Goal: Find contact information: Find contact information

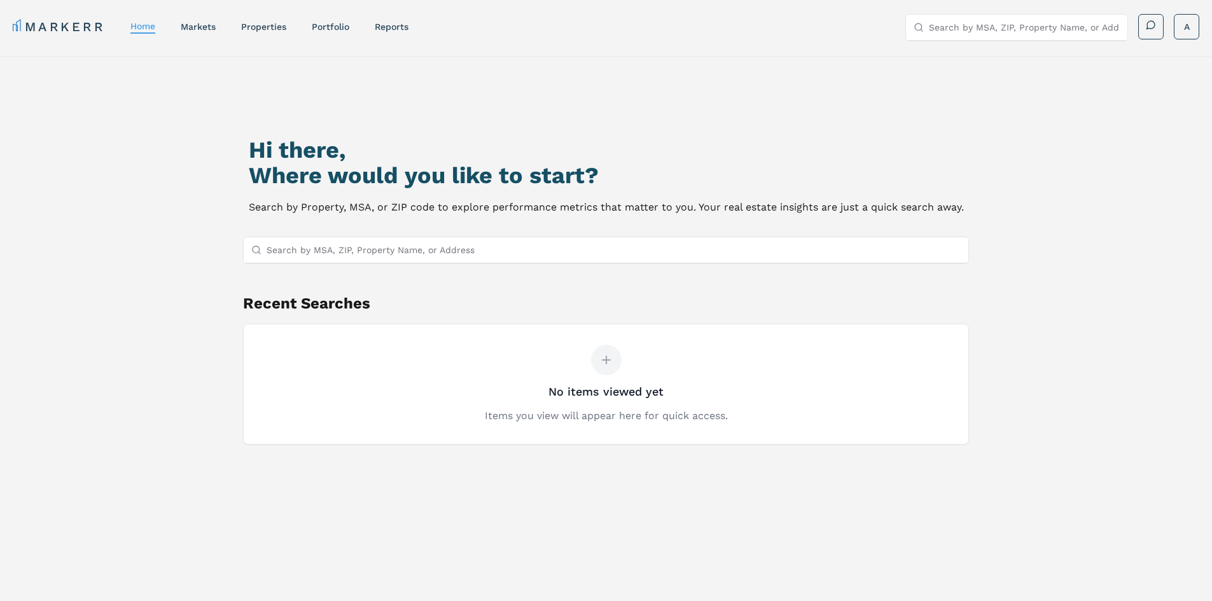
click at [272, 34] on nav "MARKERR home markets properties Portfolio reports" at bounding box center [211, 27] width 396 height 18
click at [270, 30] on link "properties" at bounding box center [263, 27] width 45 height 10
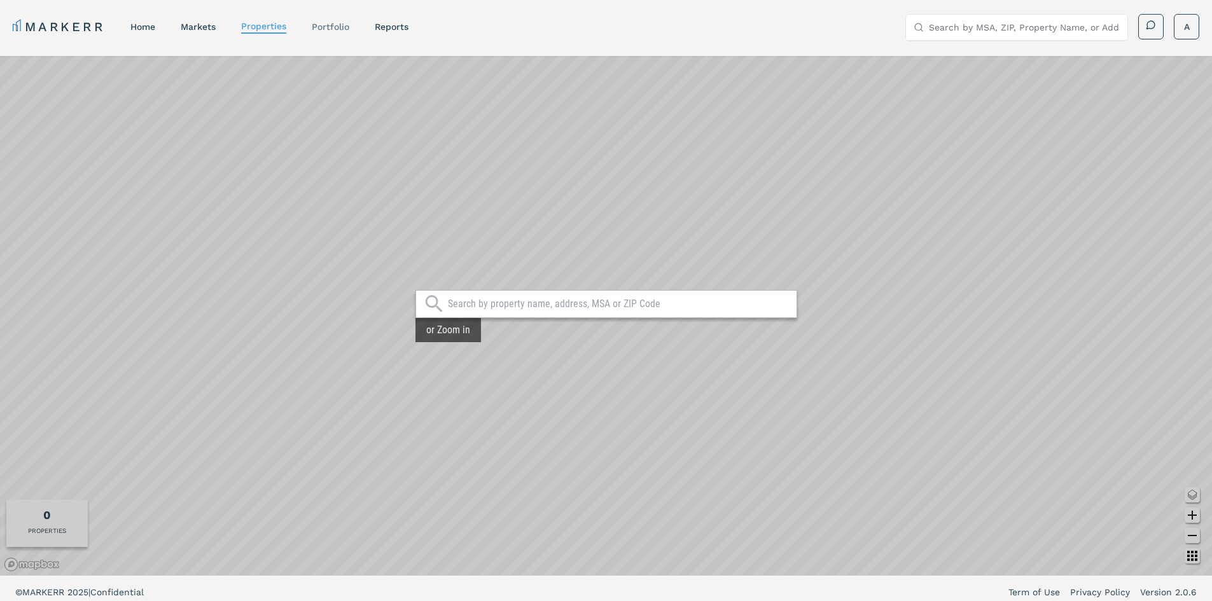
click at [330, 31] on link "Portfolio" at bounding box center [331, 27] width 38 height 10
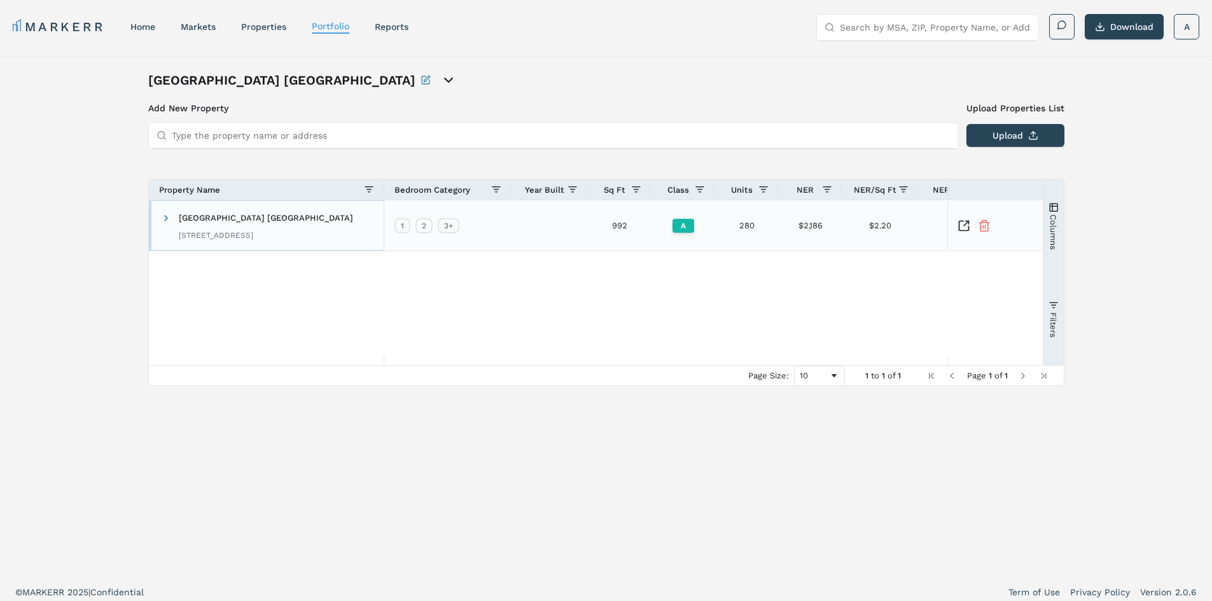
click at [228, 215] on span "[GEOGRAPHIC_DATA] [GEOGRAPHIC_DATA]" at bounding box center [266, 218] width 174 height 10
click at [967, 222] on icon "Inspect Comparable" at bounding box center [966, 223] width 5 height 5
click at [1199, 31] on html "MARKERR home markets properties Portfolio reports Search by MSA, ZIP, Property …" at bounding box center [606, 304] width 1212 height 609
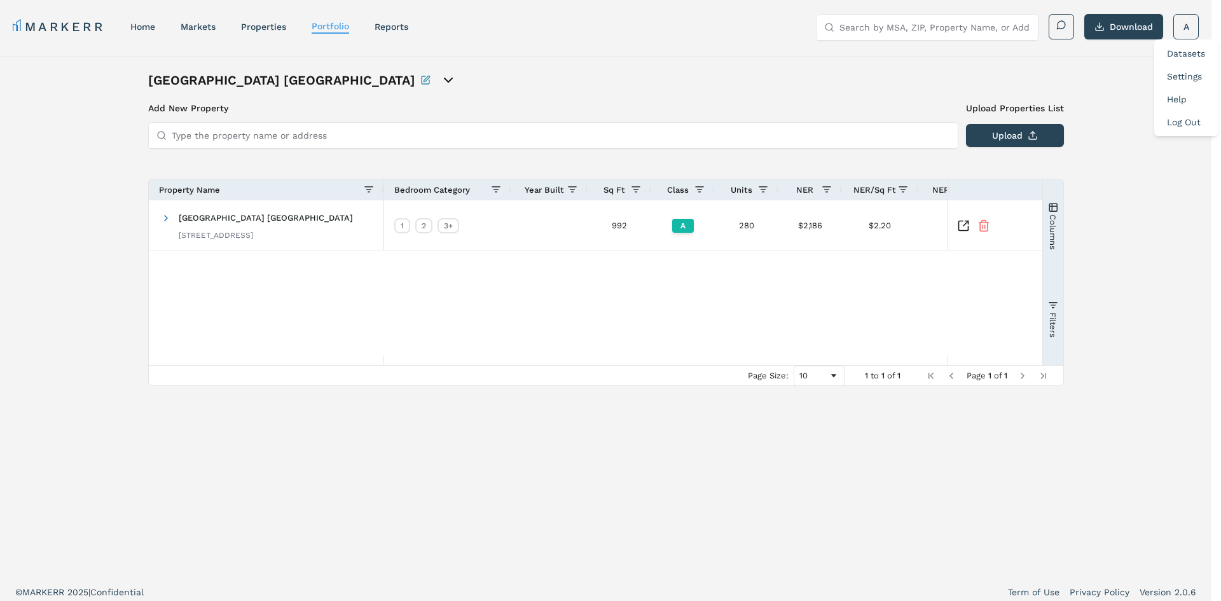
click at [1169, 124] on link "Log Out" at bounding box center [1184, 122] width 34 height 10
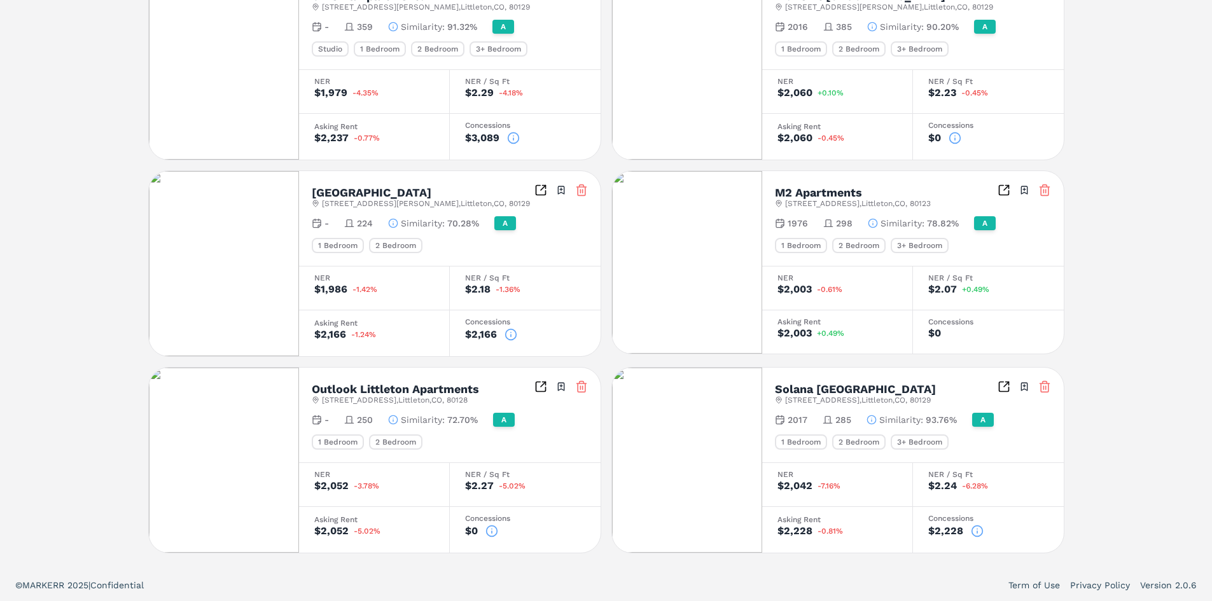
scroll to position [564, 0]
click at [541, 190] on icon "Inspect Comparables" at bounding box center [540, 189] width 13 height 13
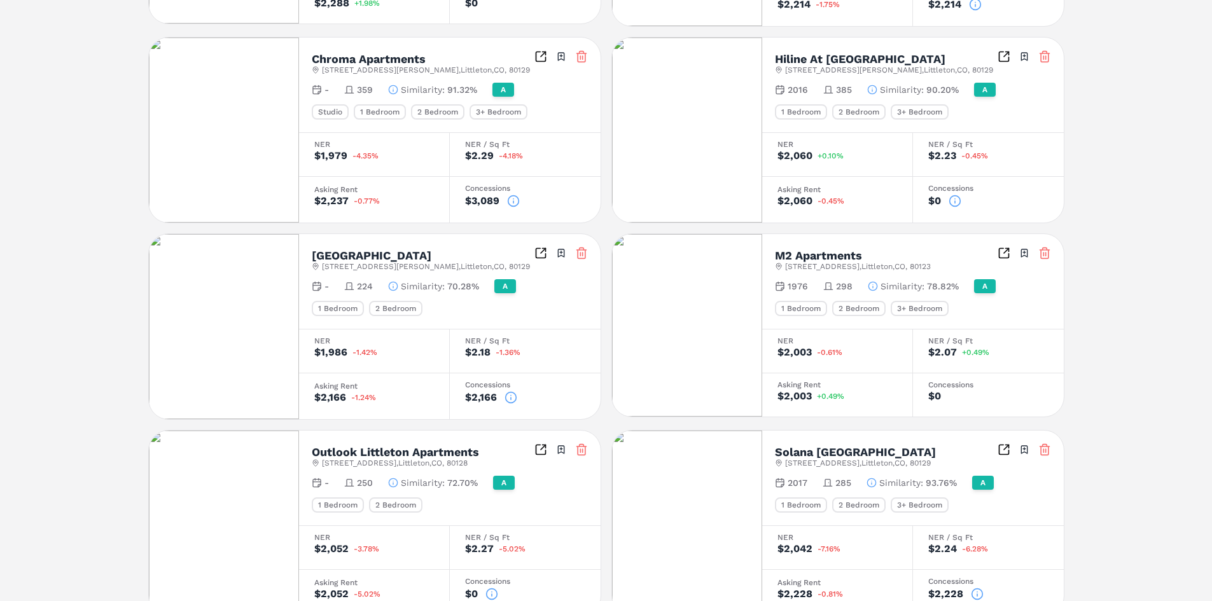
scroll to position [436, 0]
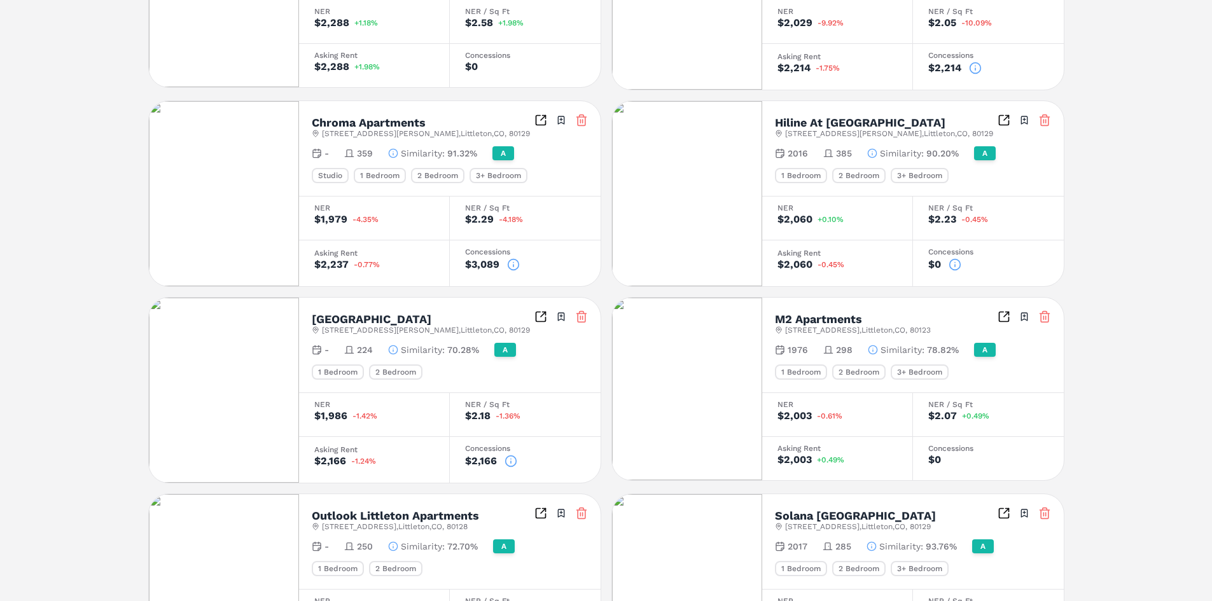
click at [512, 461] on icon at bounding box center [510, 461] width 13 height 13
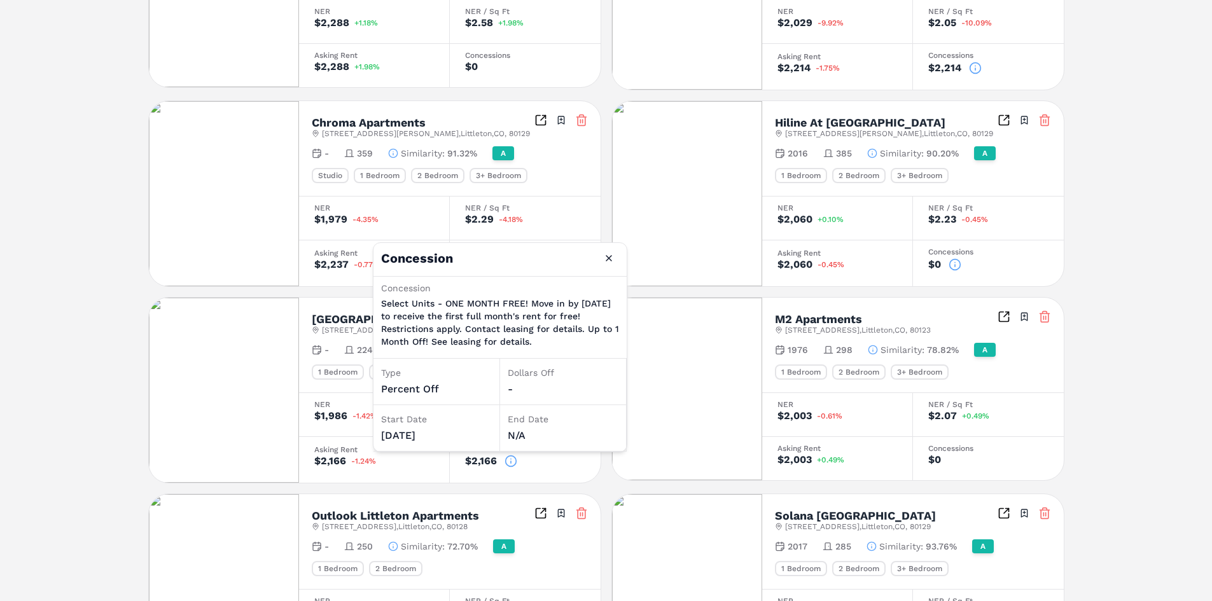
click at [32, 230] on div "[GEOGRAPHIC_DATA] A [STREET_ADDRESS] Toggle portfolio menu - 280 1 Bedroom 2 Be…" at bounding box center [606, 158] width 1212 height 1076
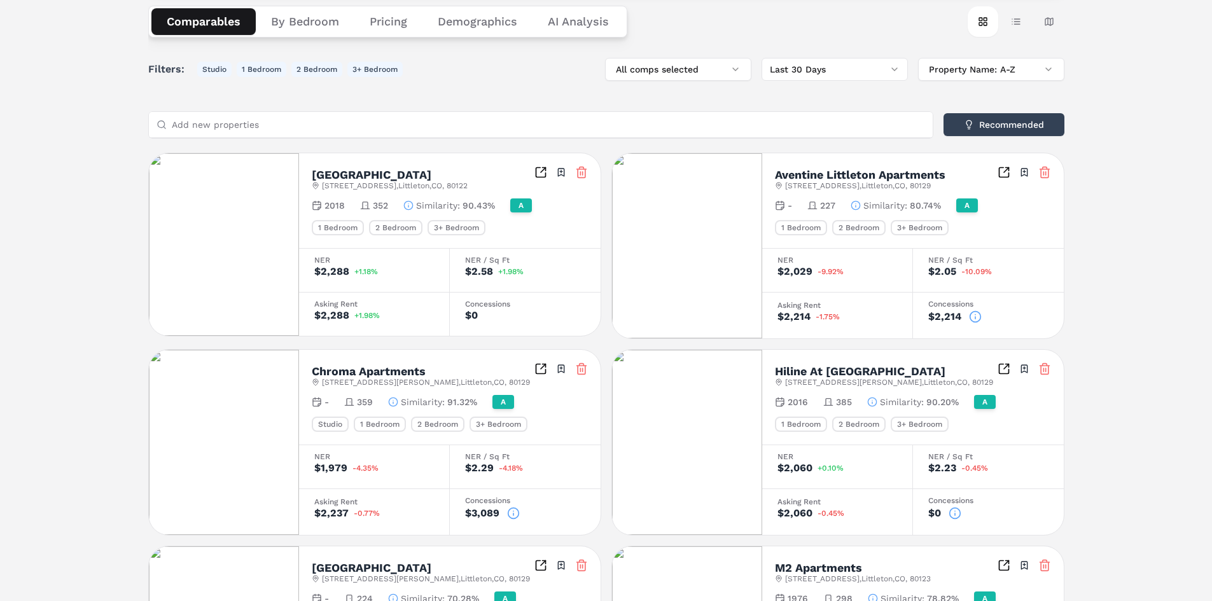
scroll to position [182, 0]
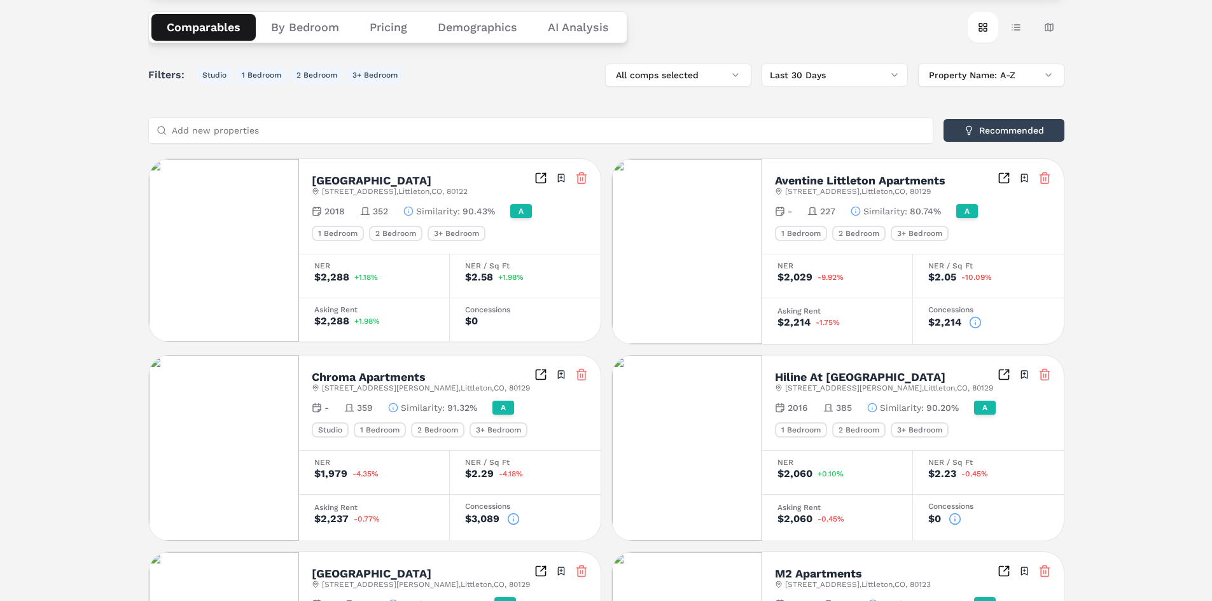
click at [975, 321] on icon at bounding box center [975, 322] width 13 height 13
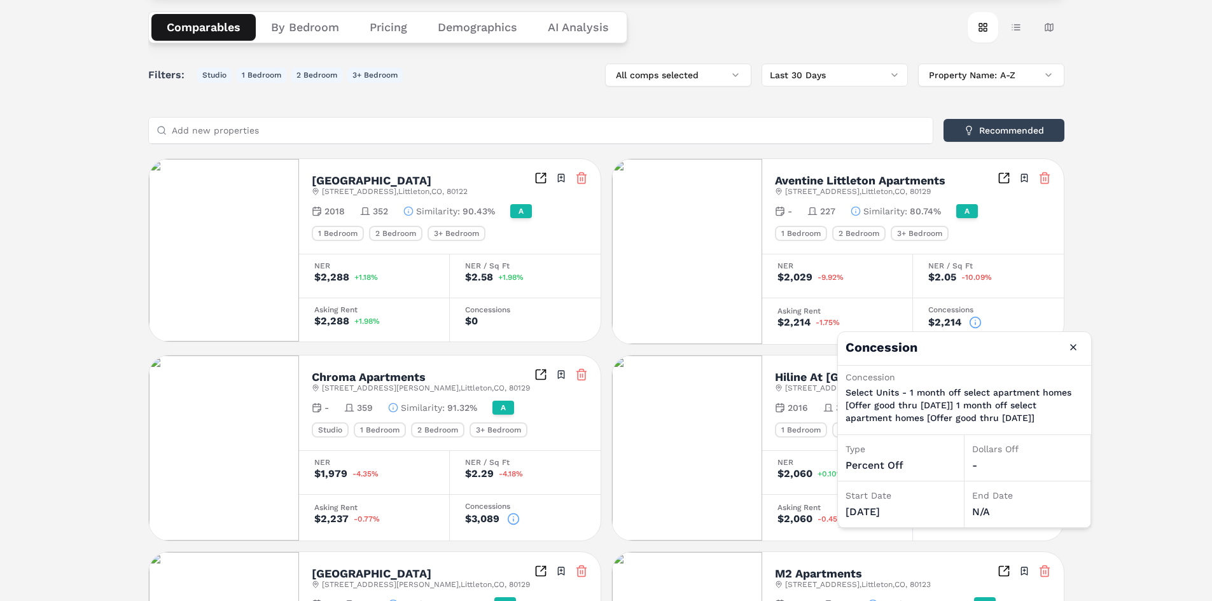
click at [975, 321] on icon at bounding box center [975, 322] width 13 height 13
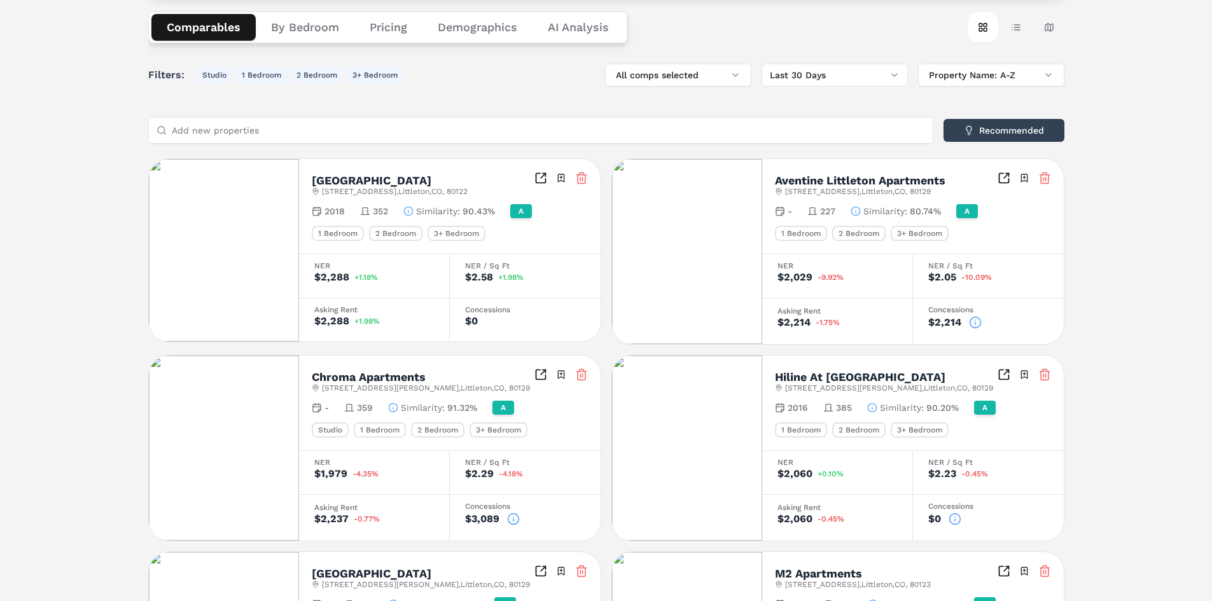
scroll to position [309, 0]
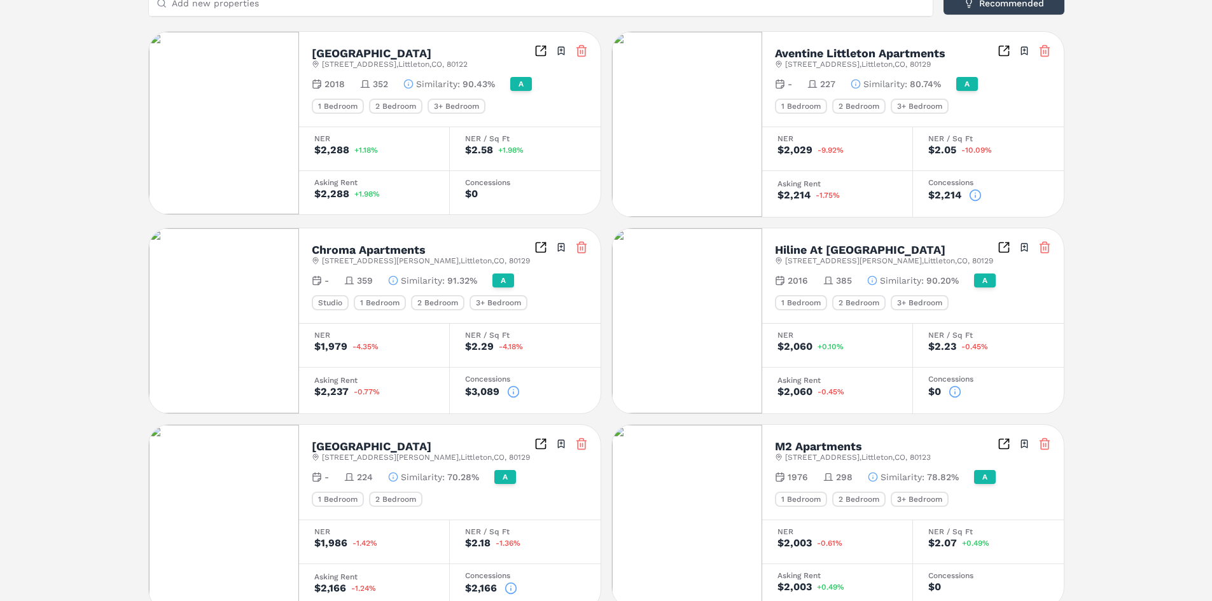
click at [514, 387] on icon at bounding box center [513, 392] width 13 height 13
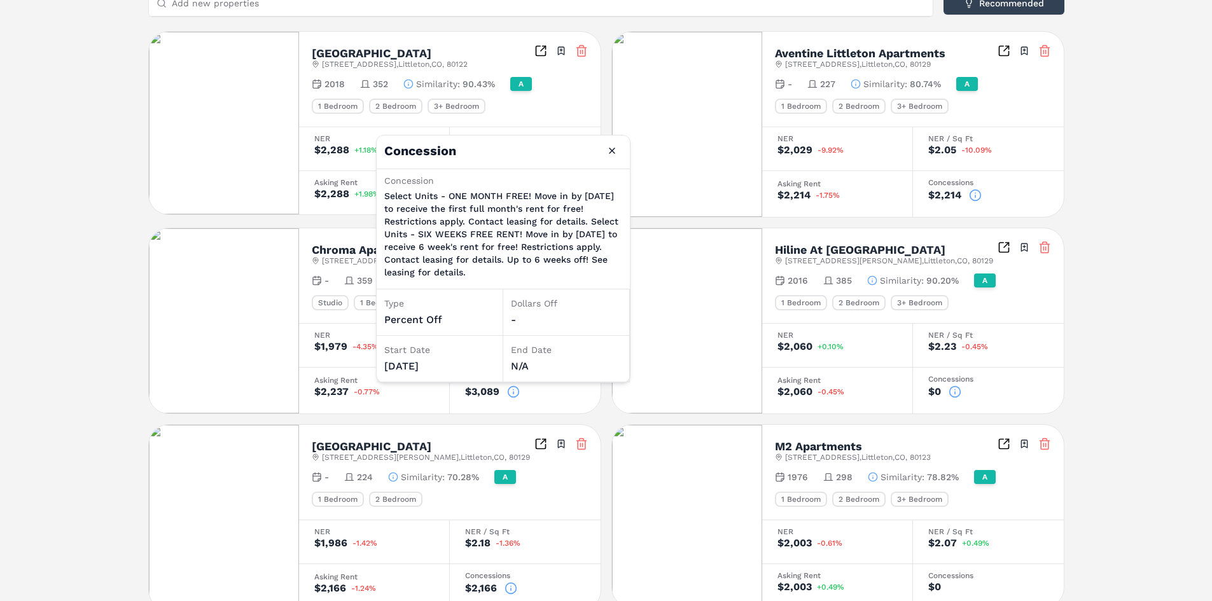
click at [514, 389] on icon at bounding box center [513, 392] width 13 height 13
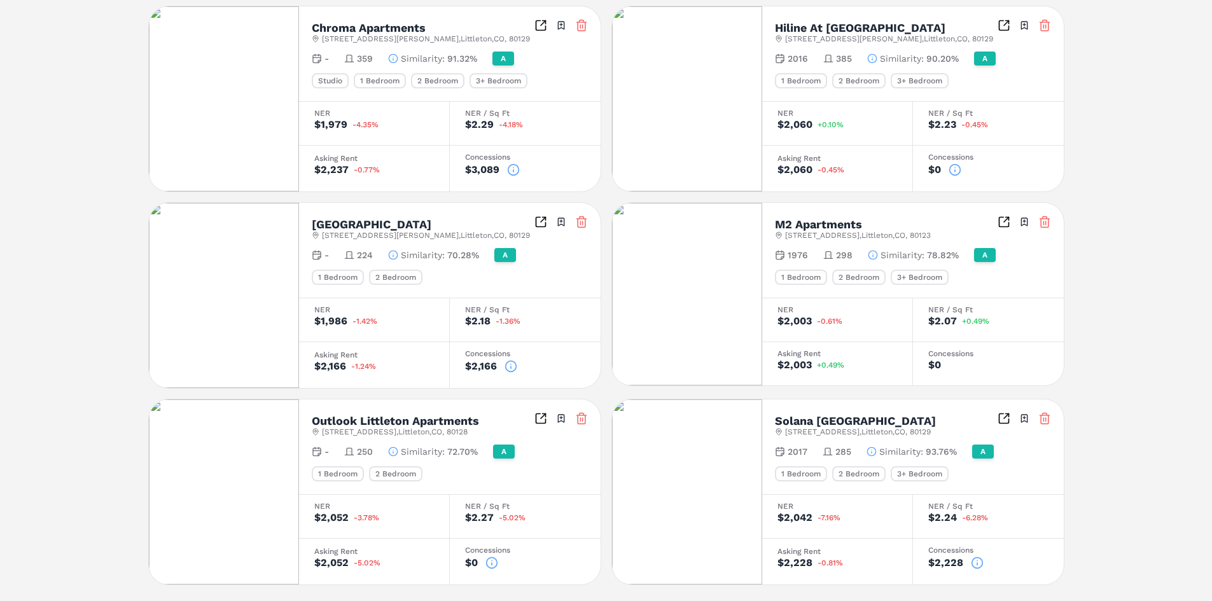
scroll to position [564, 0]
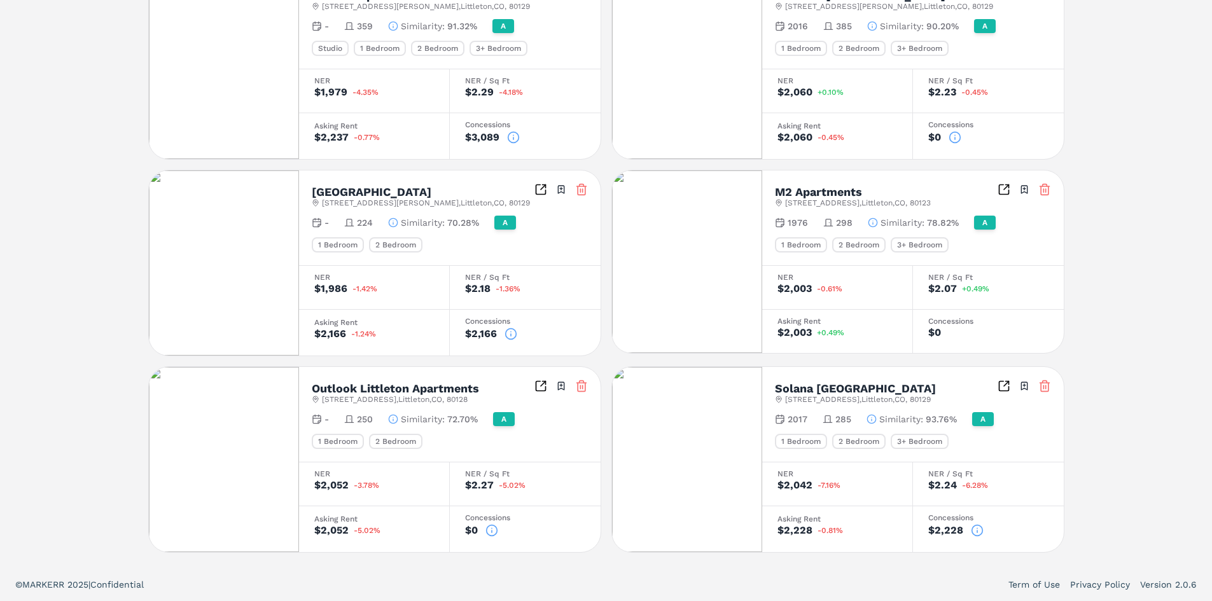
click at [975, 532] on icon at bounding box center [977, 530] width 13 height 13
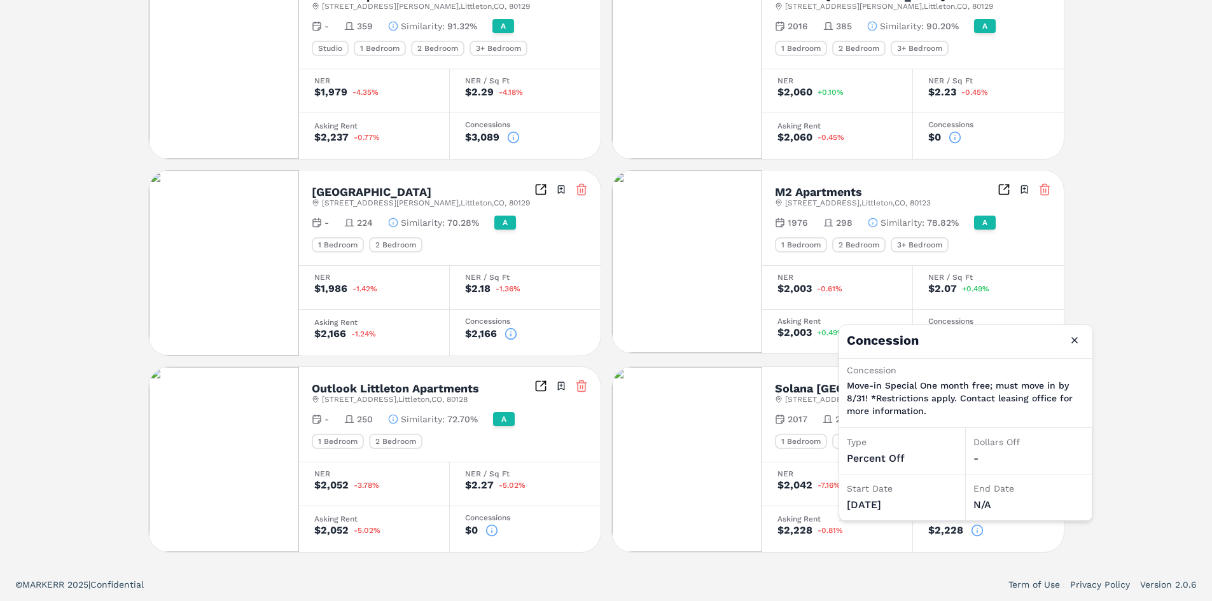
click at [975, 532] on icon at bounding box center [977, 530] width 13 height 13
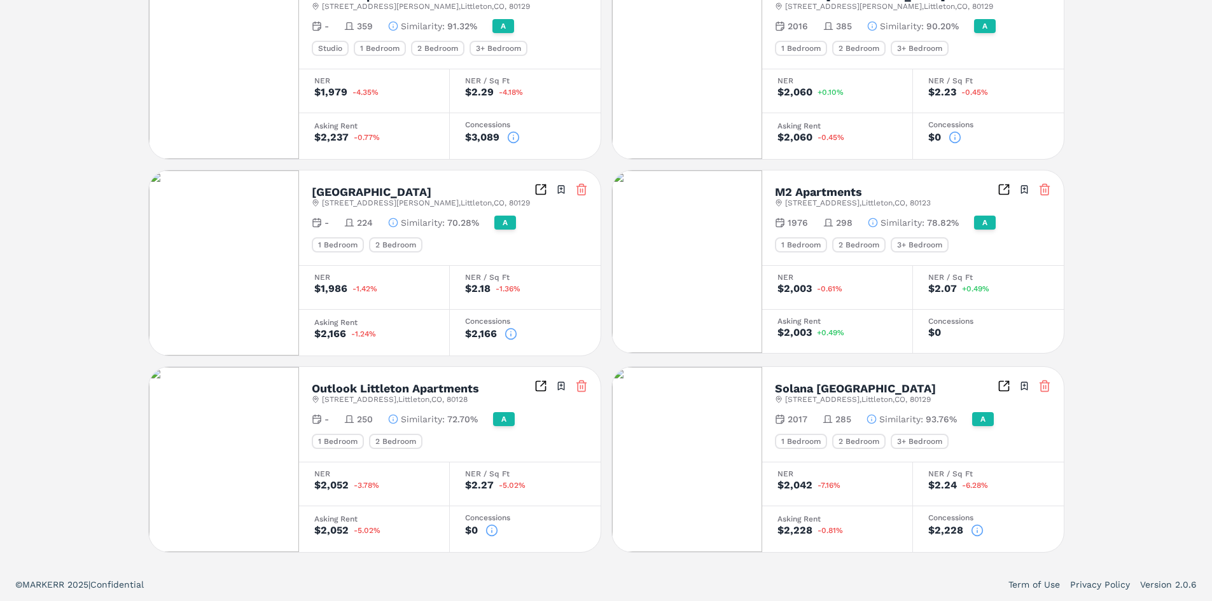
click at [513, 335] on icon at bounding box center [510, 334] width 13 height 13
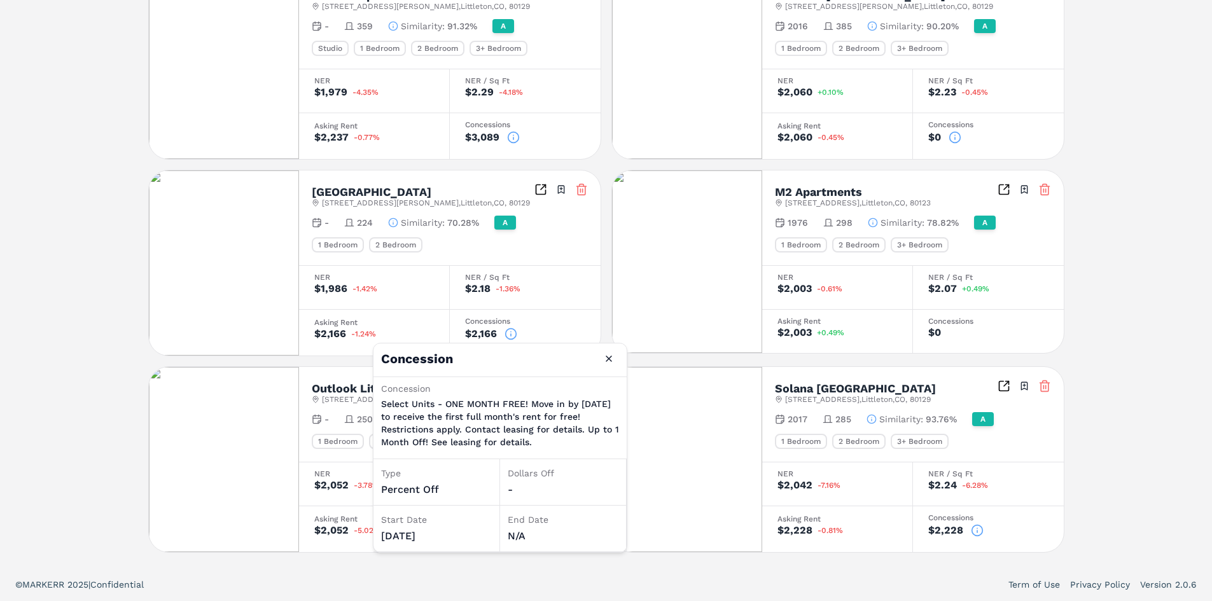
click at [512, 335] on icon at bounding box center [510, 334] width 13 height 13
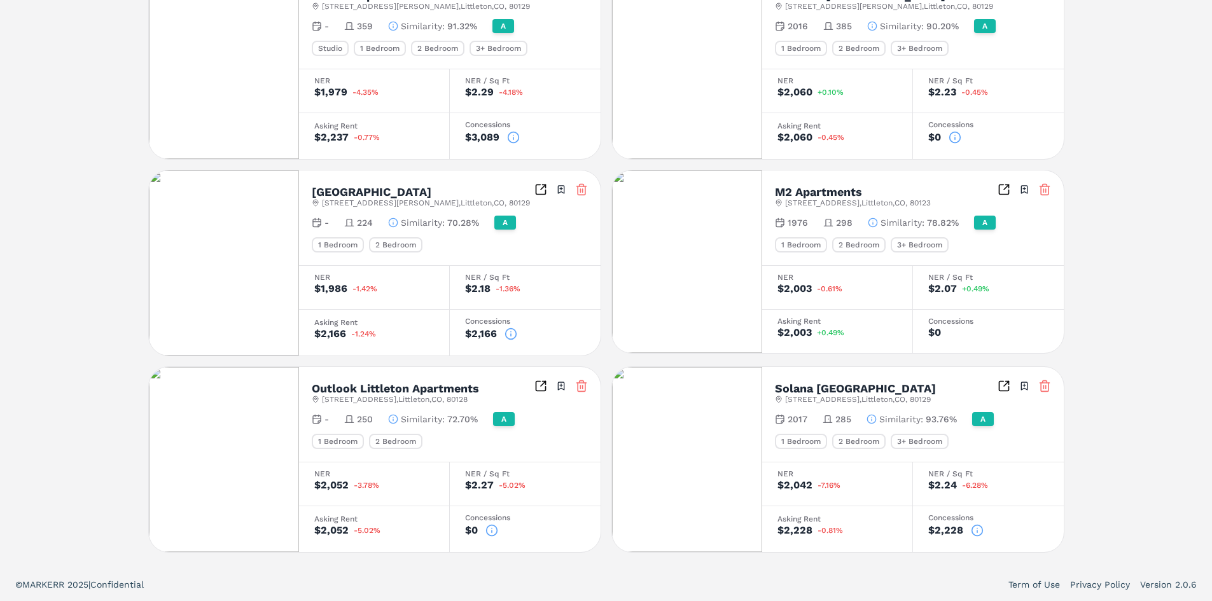
click at [971, 525] on icon at bounding box center [977, 530] width 13 height 13
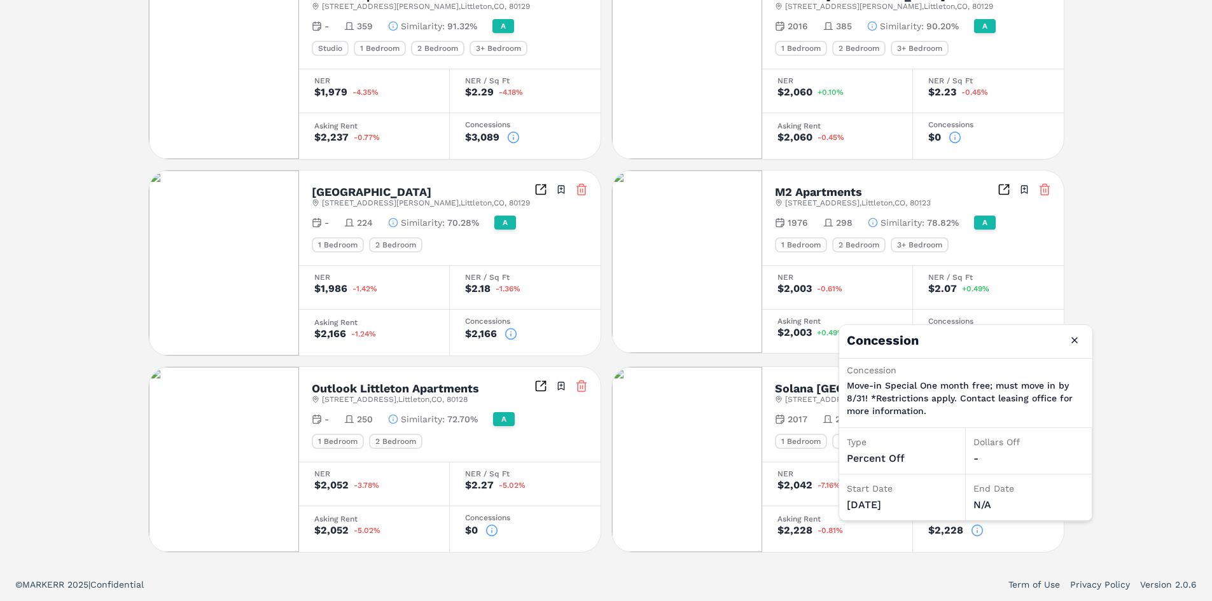
click at [1143, 280] on div "[GEOGRAPHIC_DATA] A [STREET_ADDRESS] Toggle portfolio menu - 280 1 Bedroom 2 Be…" at bounding box center [606, 30] width 1212 height 1076
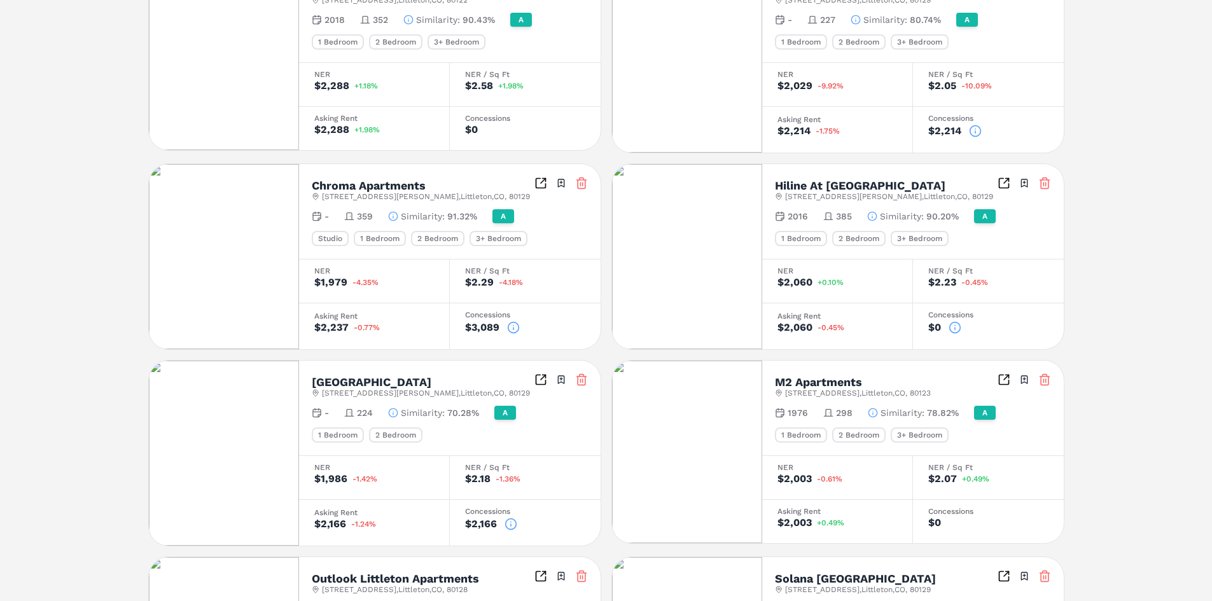
scroll to position [373, 0]
click at [517, 330] on icon at bounding box center [513, 328] width 13 height 13
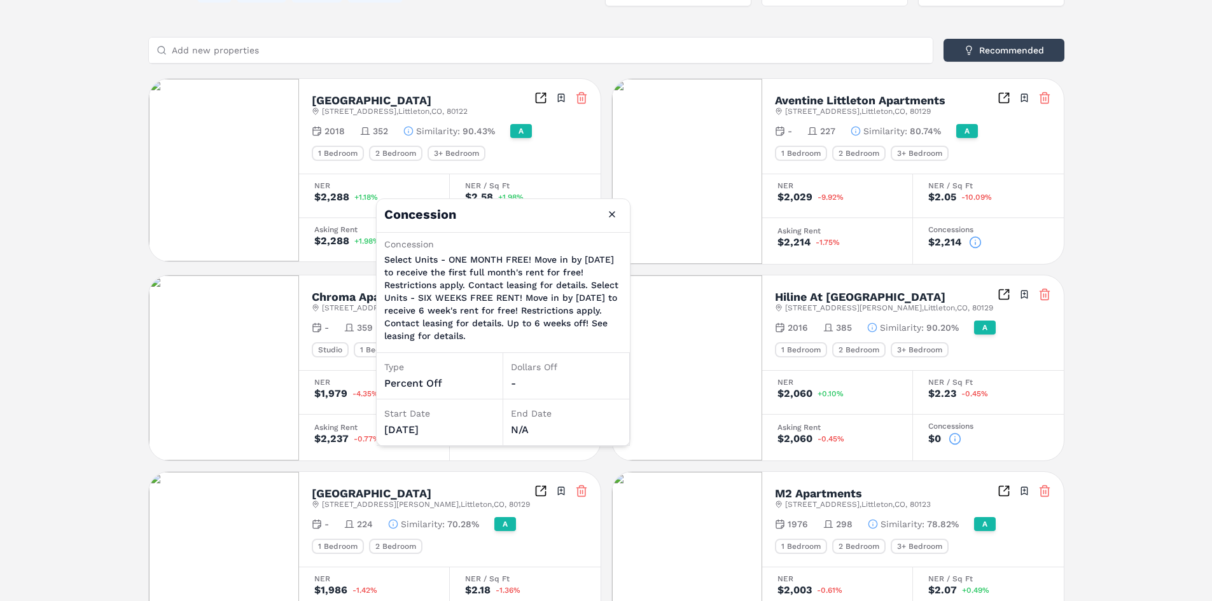
scroll to position [246, 0]
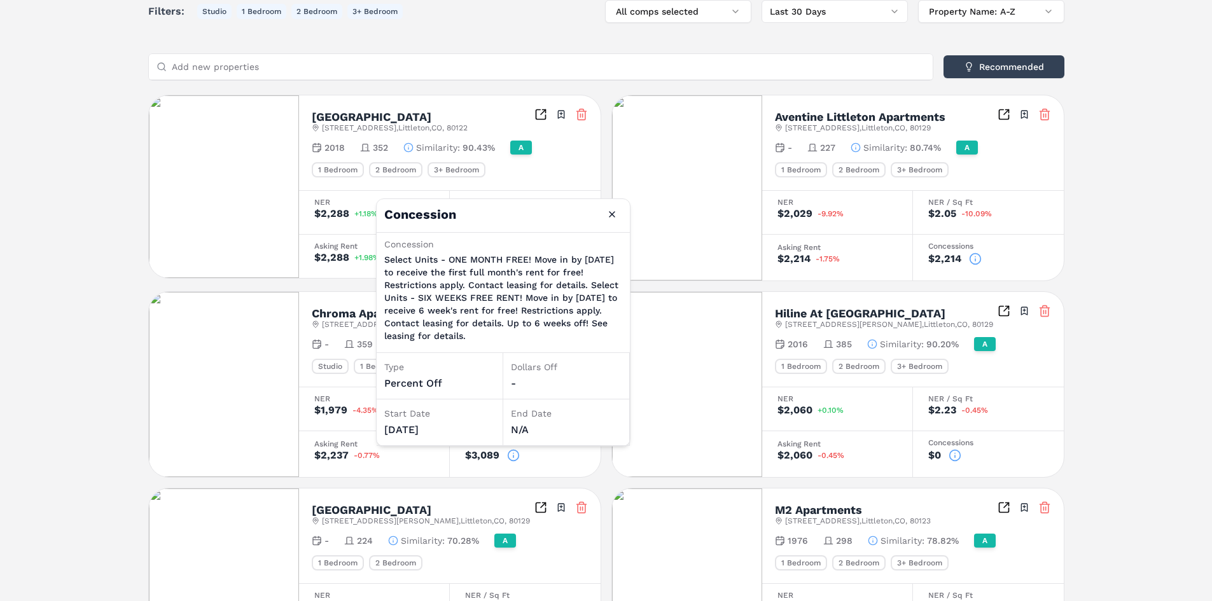
click at [45, 181] on div "[GEOGRAPHIC_DATA] A [STREET_ADDRESS] Toggle portfolio menu - 280 1 Bedroom 2 Be…" at bounding box center [606, 348] width 1212 height 1076
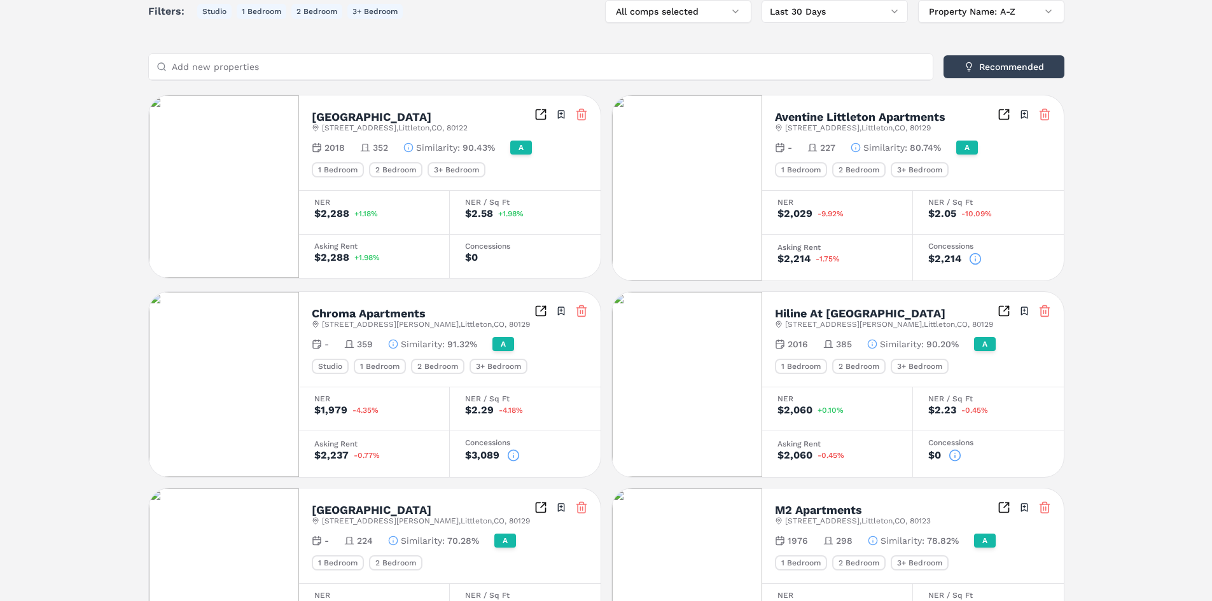
click at [971, 261] on icon at bounding box center [975, 259] width 13 height 13
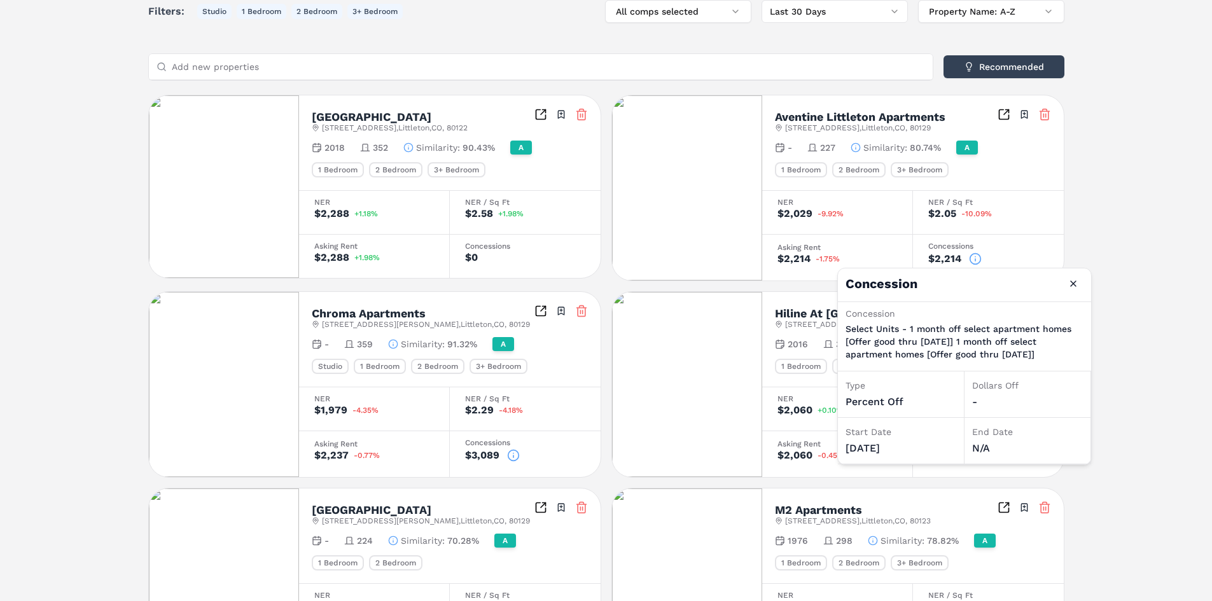
click at [1132, 214] on div "[GEOGRAPHIC_DATA] A [STREET_ADDRESS] Toggle portfolio menu - 280 1 Bedroom 2 Be…" at bounding box center [606, 348] width 1212 height 1076
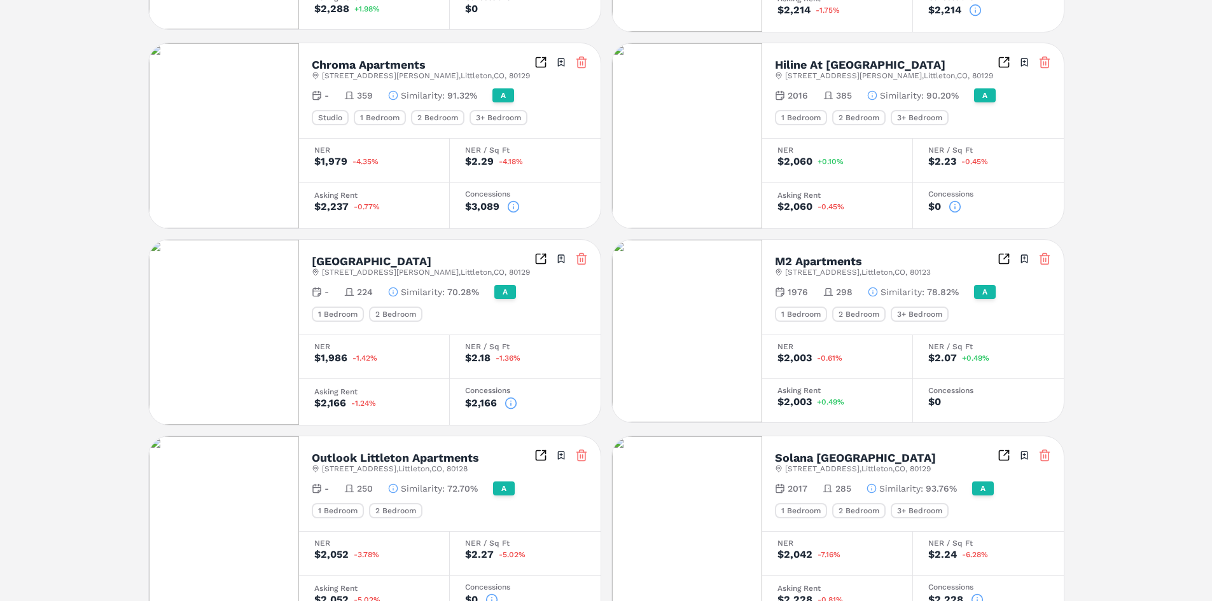
scroll to position [500, 0]
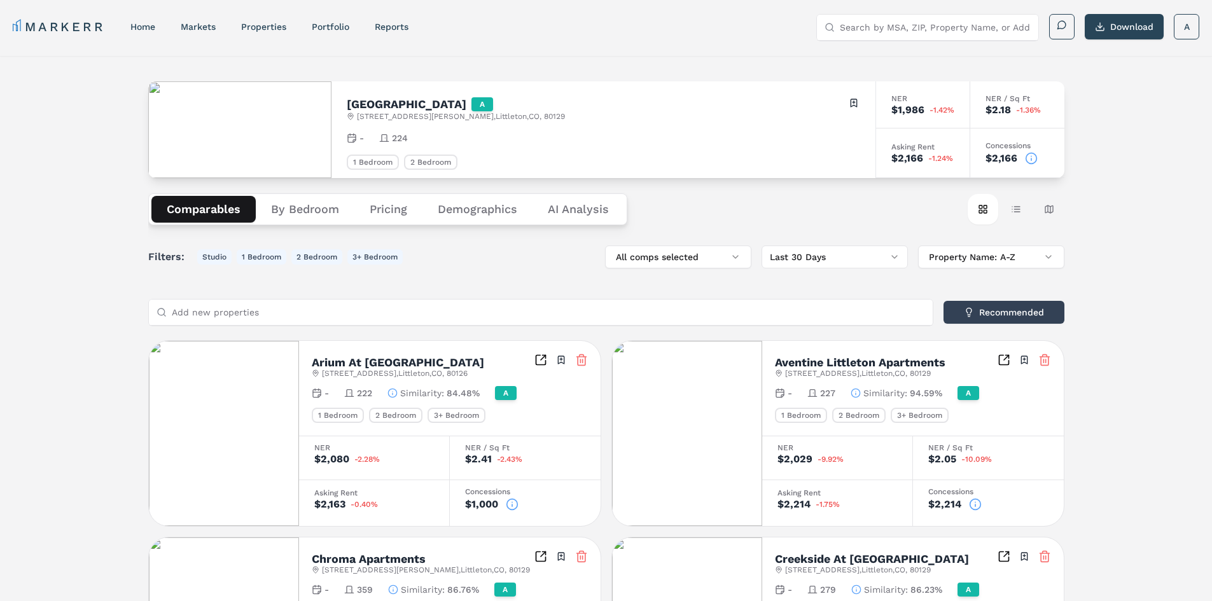
click at [391, 108] on h2 "[GEOGRAPHIC_DATA]" at bounding box center [407, 104] width 120 height 11
copy h2 "[GEOGRAPHIC_DATA]"
